Goal: Use online tool/utility: Utilize a website feature to perform a specific function

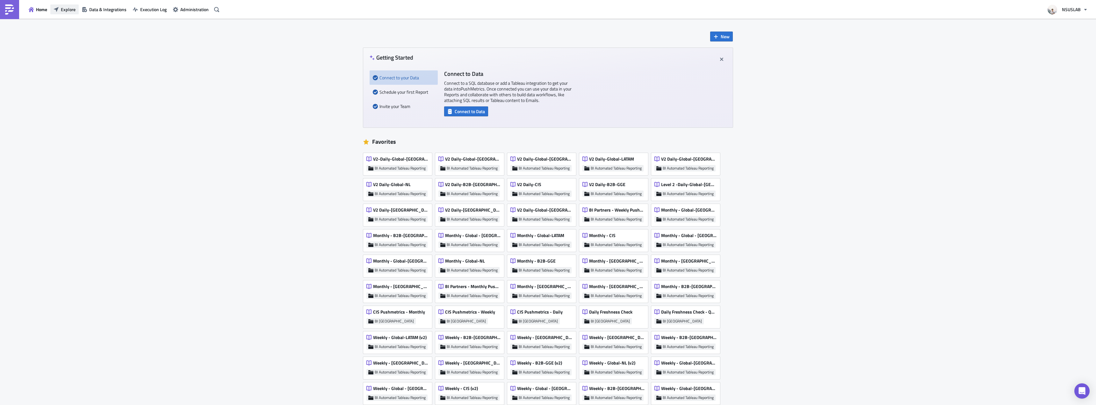
click at [69, 8] on span "Explore" at bounding box center [68, 9] width 15 height 7
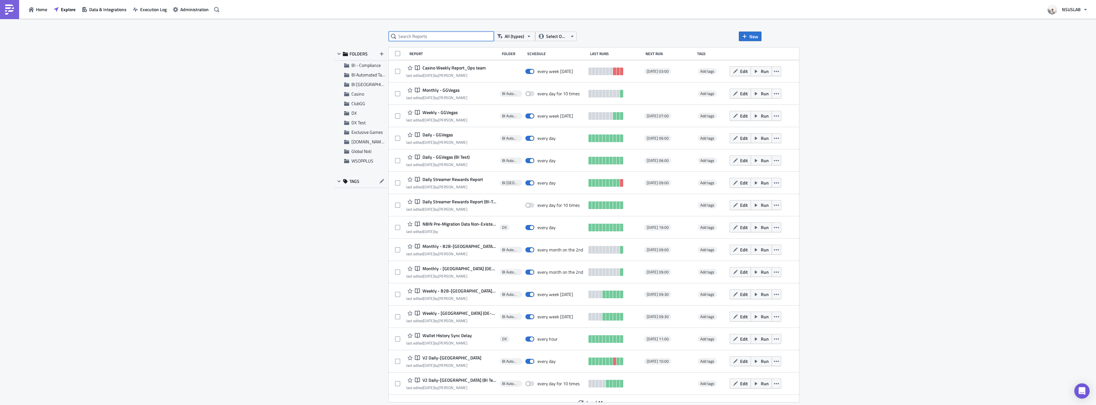
click at [446, 36] on input "text" at bounding box center [441, 37] width 105 height 10
type input "streamer"
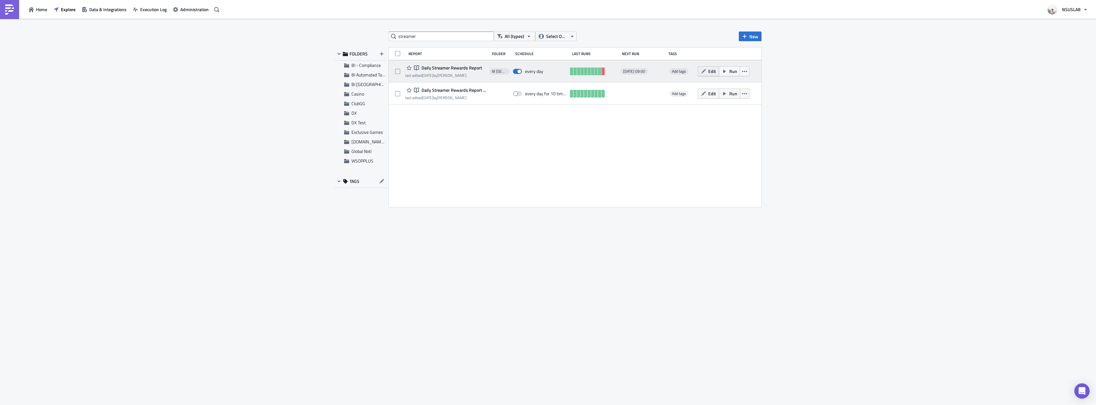
click at [710, 72] on span "Edit" at bounding box center [712, 71] width 8 height 7
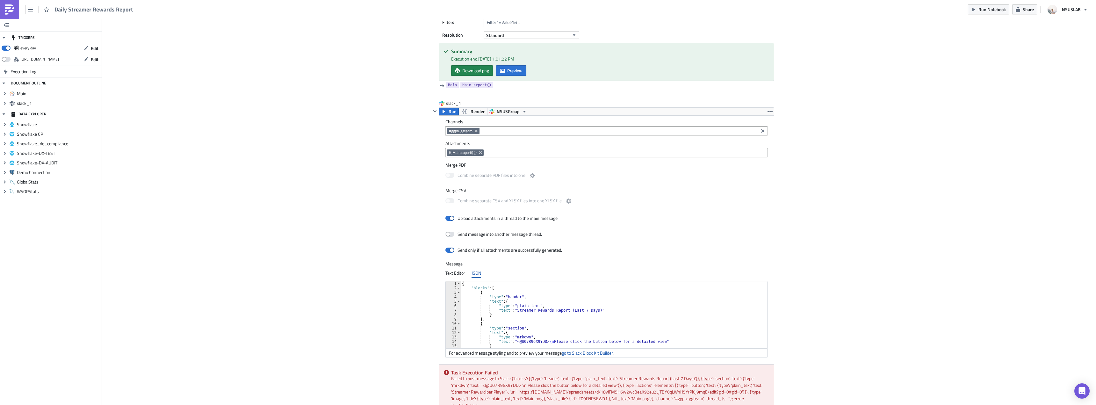
scroll to position [174, 0]
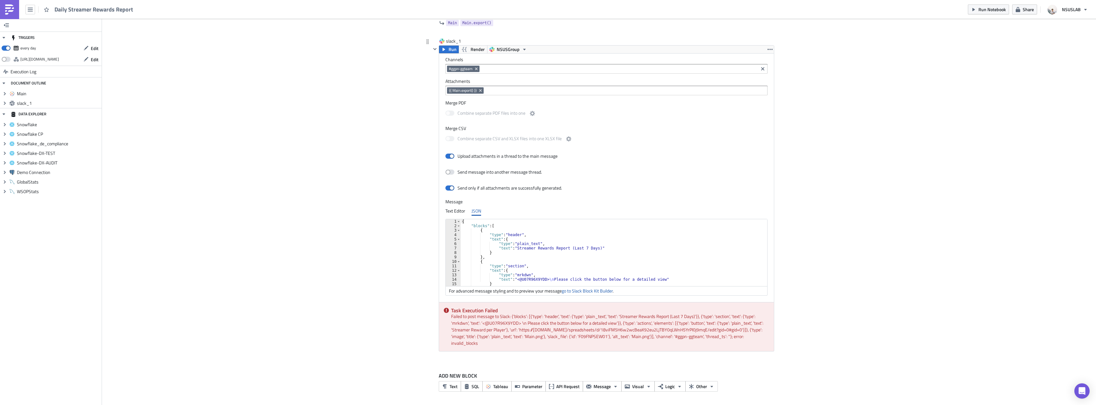
type textarea ""type": "plain_text","
click at [512, 243] on div "{ "blocks" : [ { "type" : "header" , "text" : { "type" : "plain_text" , "text" …" at bounding box center [612, 257] width 302 height 76
click at [275, 197] on div "Add Image BI Toronto Execution Log Daily Streamer Rewards Report Main Run Table…" at bounding box center [599, 125] width 994 height 561
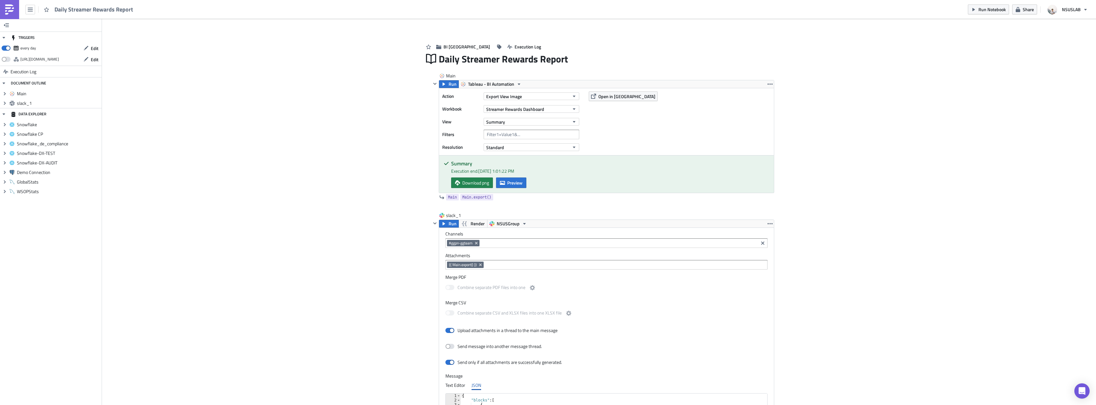
click at [988, 16] on div "Run Notebook Share NSUSLAB" at bounding box center [1029, 9] width 123 height 19
click at [987, 14] on div "Run Notebook Share NSUSLAB" at bounding box center [1029, 9] width 123 height 19
click at [986, 15] on div "Run Notebook Share NSUSLAB" at bounding box center [1029, 9] width 123 height 19
click at [987, 11] on span "Run Notebook" at bounding box center [992, 9] width 27 height 7
drag, startPoint x: 799, startPoint y: 154, endPoint x: 801, endPoint y: 46, distance: 107.4
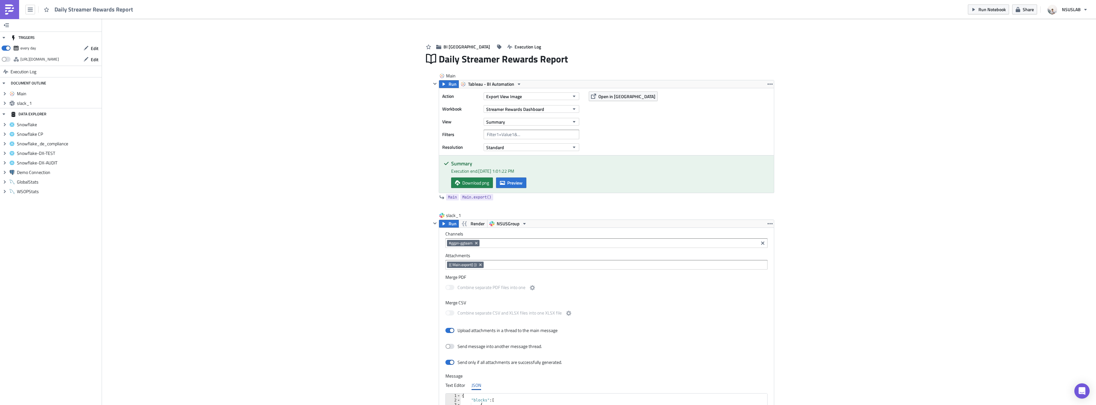
click at [799, 154] on div "Add Image BI Toronto Execution Log Daily Streamer Rewards Report Main Run Table…" at bounding box center [599, 299] width 994 height 561
